Goal: Information Seeking & Learning: Understand process/instructions

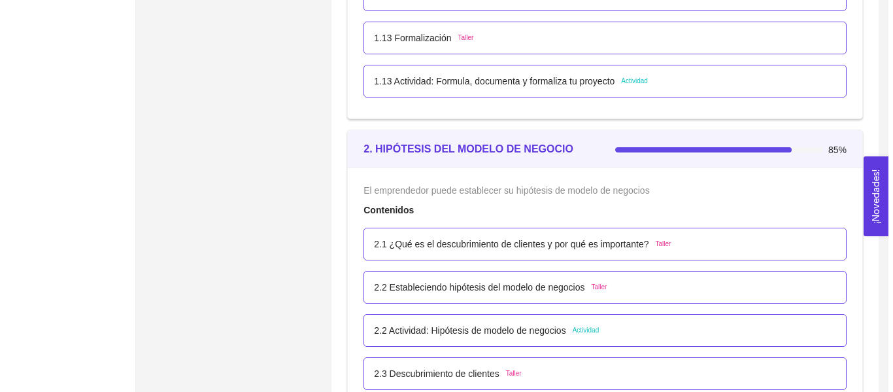
scroll to position [1126, 0]
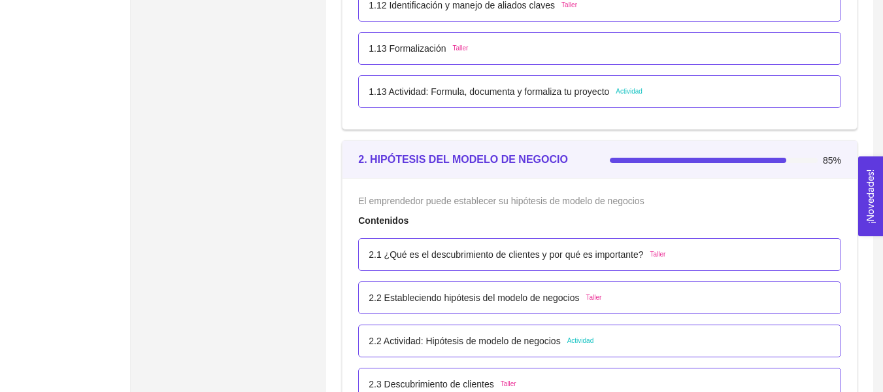
click at [411, 86] on p "1.13 Actividad: Formula, documenta y formaliza tu proyecto" at bounding box center [489, 91] width 241 height 14
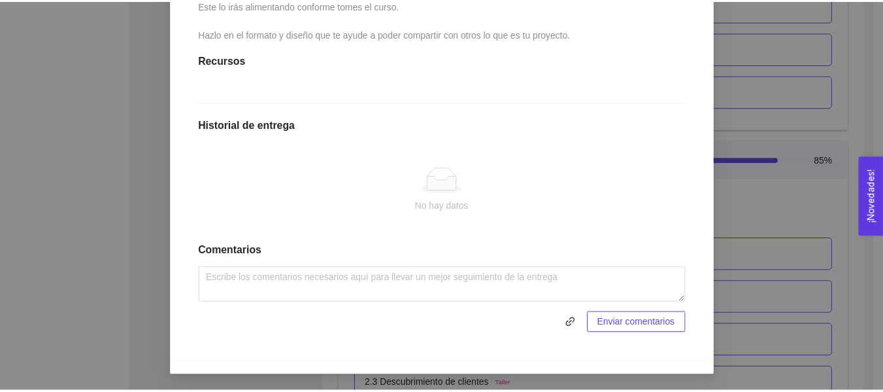
scroll to position [0, 0]
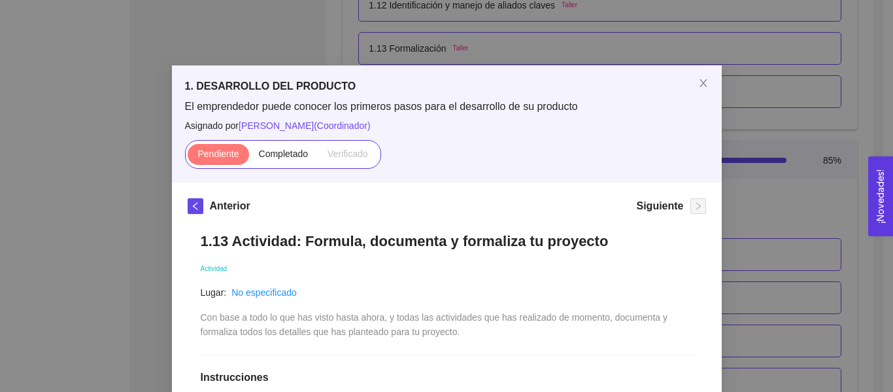
click at [788, 83] on div "1. DESARROLLO DEL PRODUCTO El emprendedor puede conocer los primeros pasos para…" at bounding box center [446, 196] width 893 height 392
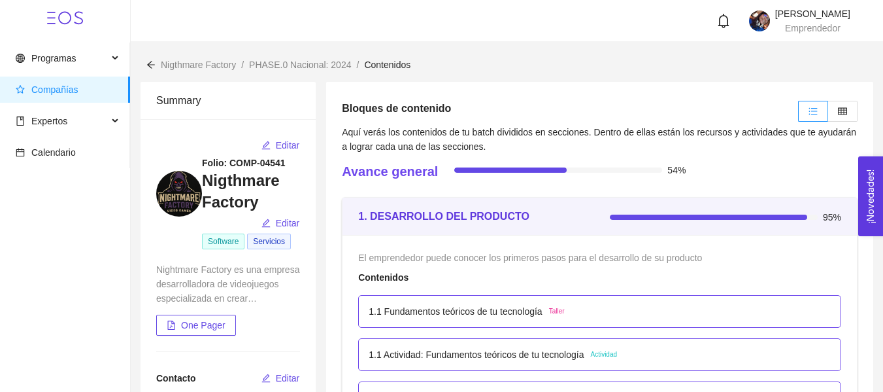
click at [180, 186] on img at bounding box center [179, 194] width 46 height 46
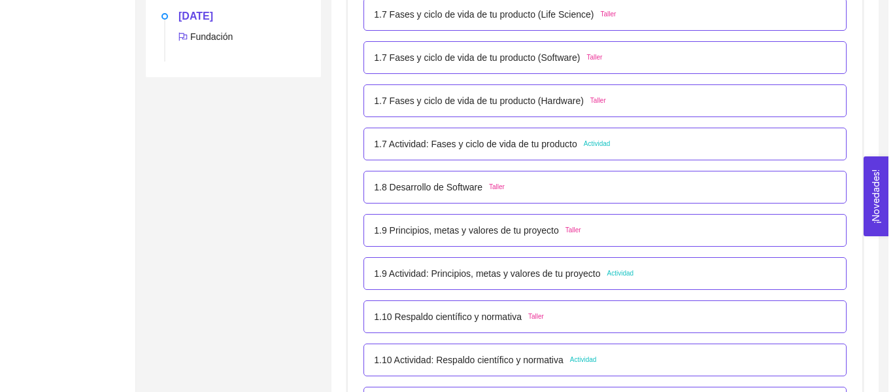
scroll to position [1028, 0]
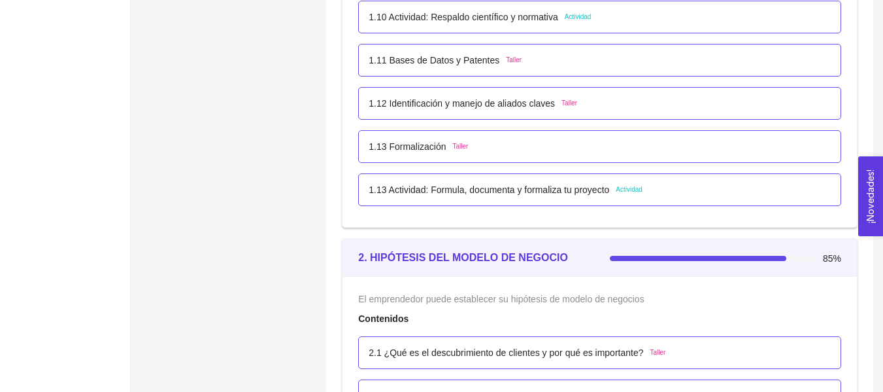
click at [474, 182] on p "1.13 Actividad: Formula, documenta y formaliza tu proyecto" at bounding box center [489, 189] width 241 height 14
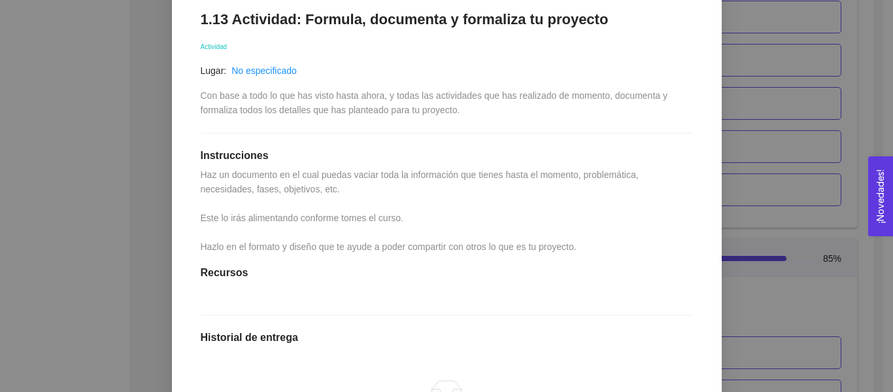
scroll to position [242, 0]
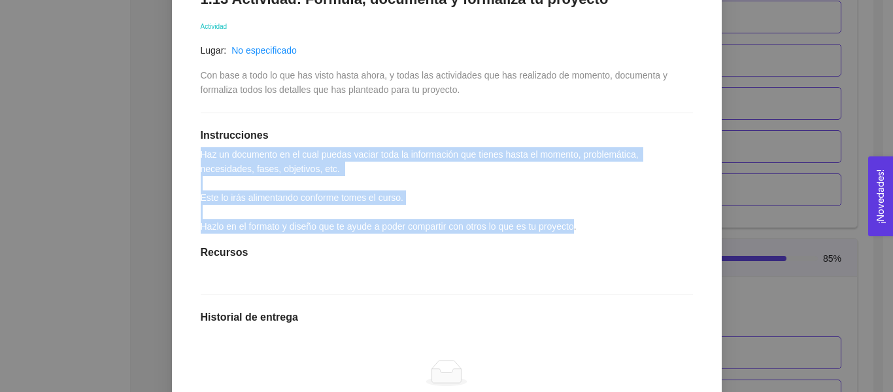
drag, startPoint x: 235, startPoint y: 161, endPoint x: 572, endPoint y: 225, distance: 343.5
click at [572, 225] on div "1.13 Actividad: Formula, documenta y formaliza tu proyecto Actividad Lugar: No …" at bounding box center [447, 258] width 519 height 562
copy span "Haz un documento en el cual puedas vaciar toda la información que tienes hasta …"
